Goal: Find specific page/section: Find specific page/section

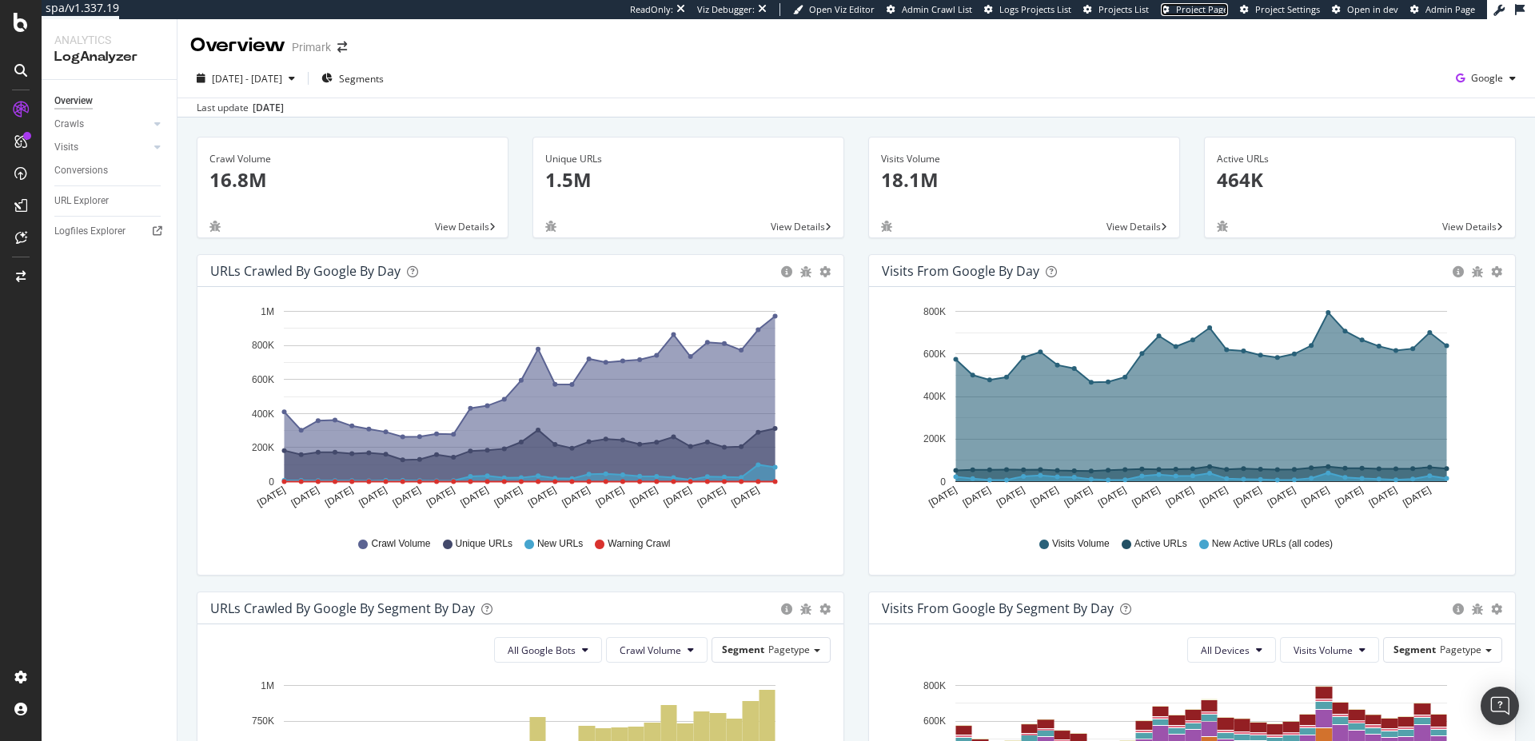
click at [1187, 12] on span "Project Page" at bounding box center [1202, 9] width 52 height 12
